Goal: Transaction & Acquisition: Book appointment/travel/reservation

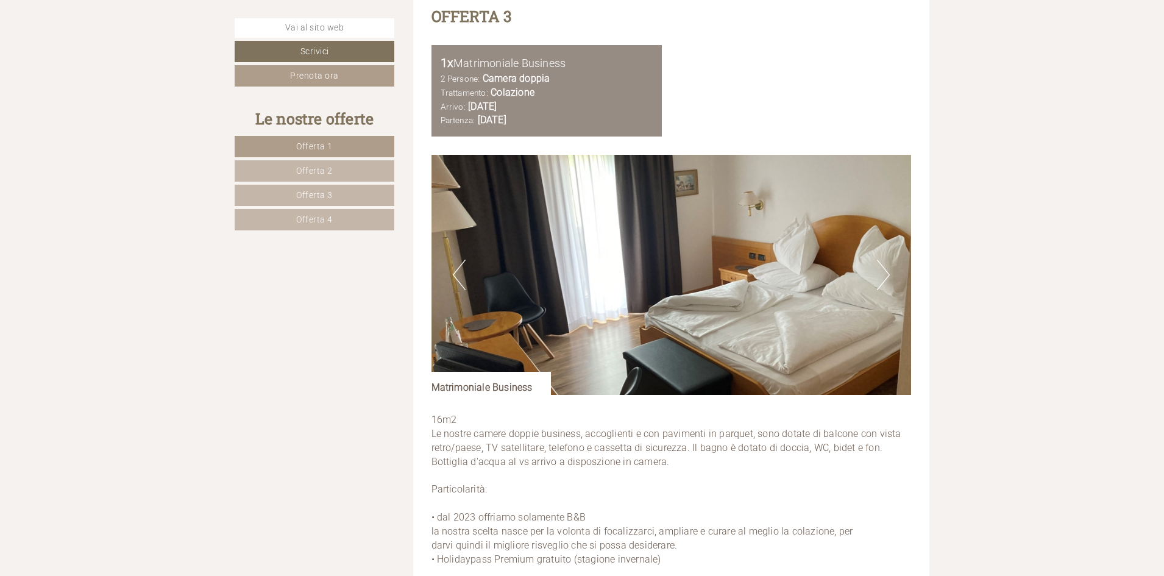
scroll to position [3657, 0]
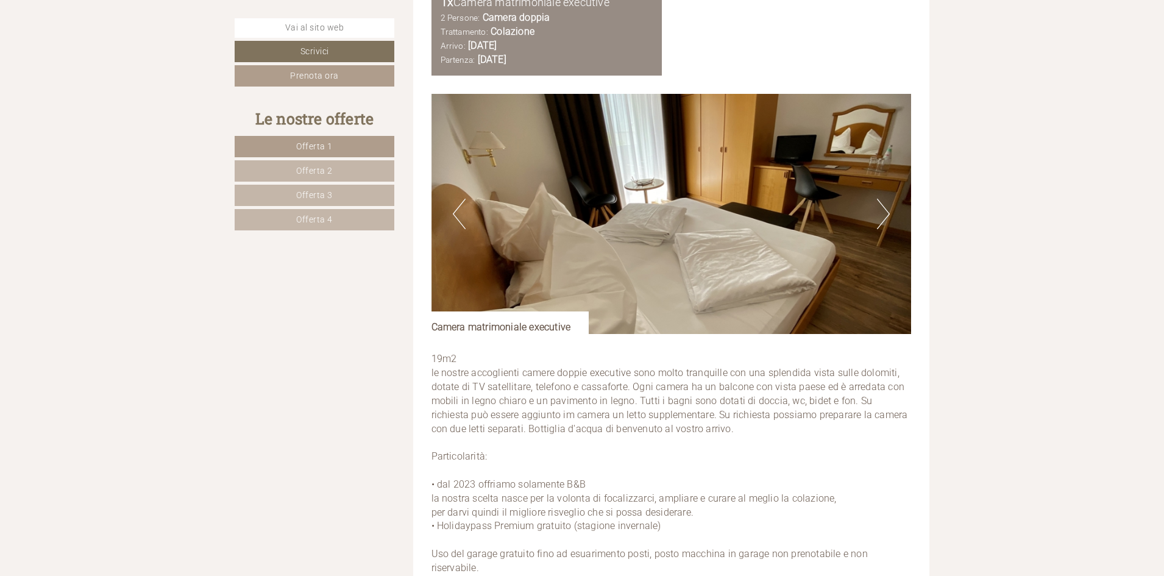
scroll to position [1646, 0]
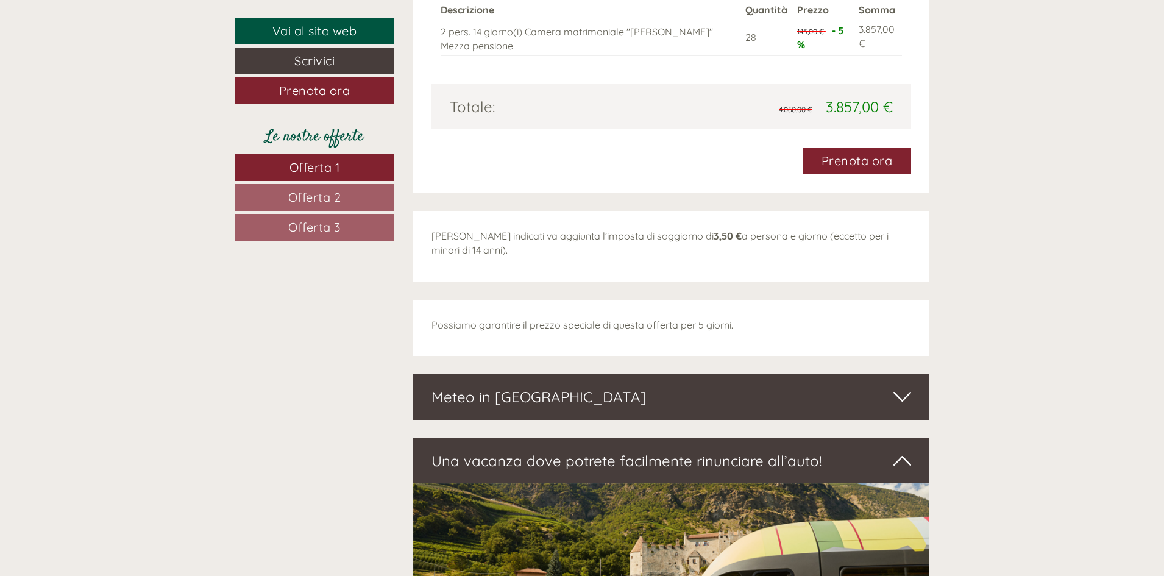
scroll to position [3230, 0]
